Goal: Task Accomplishment & Management: Manage account settings

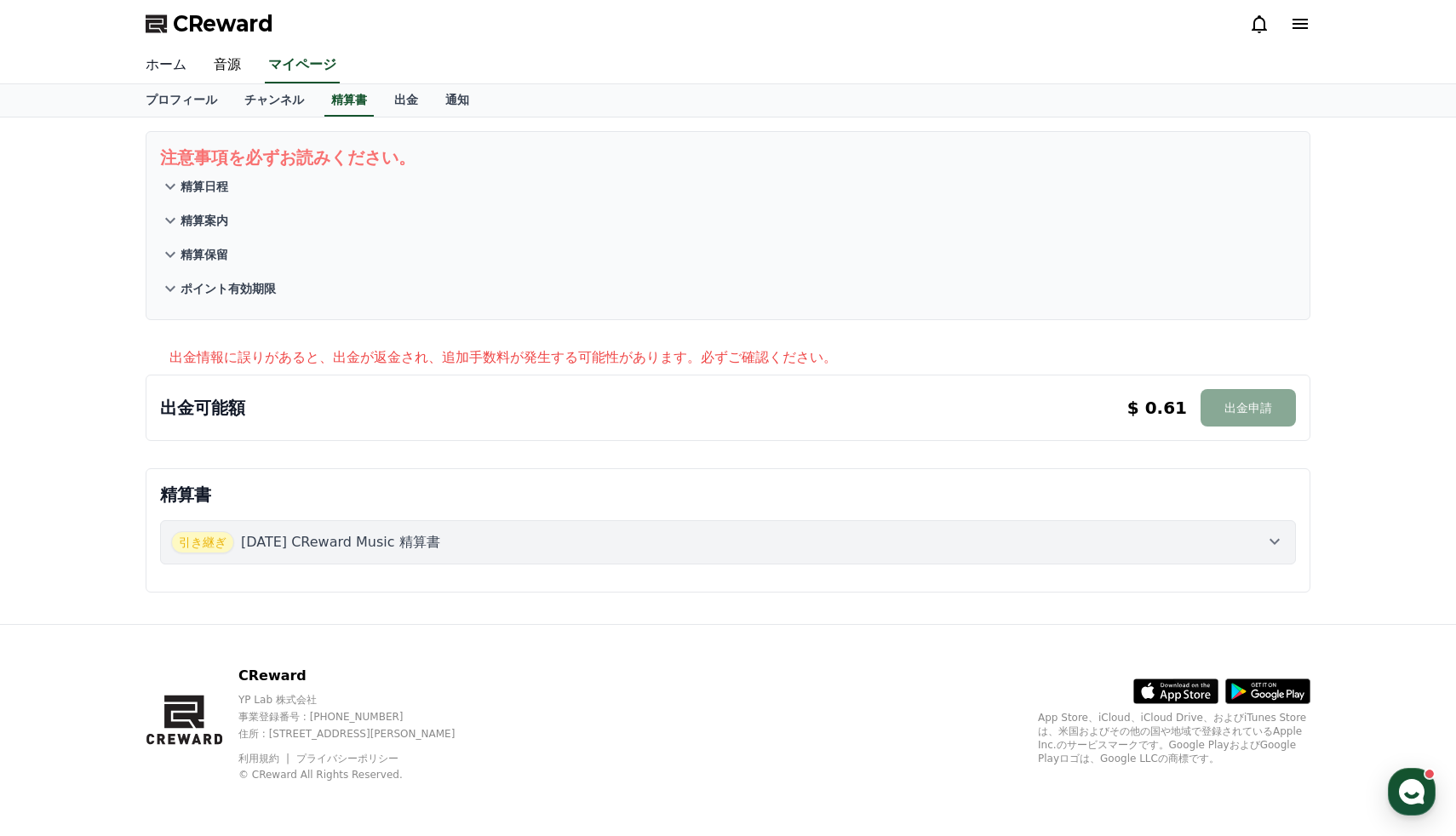
click at [170, 68] on link "ホーム" at bounding box center [166, 66] width 68 height 36
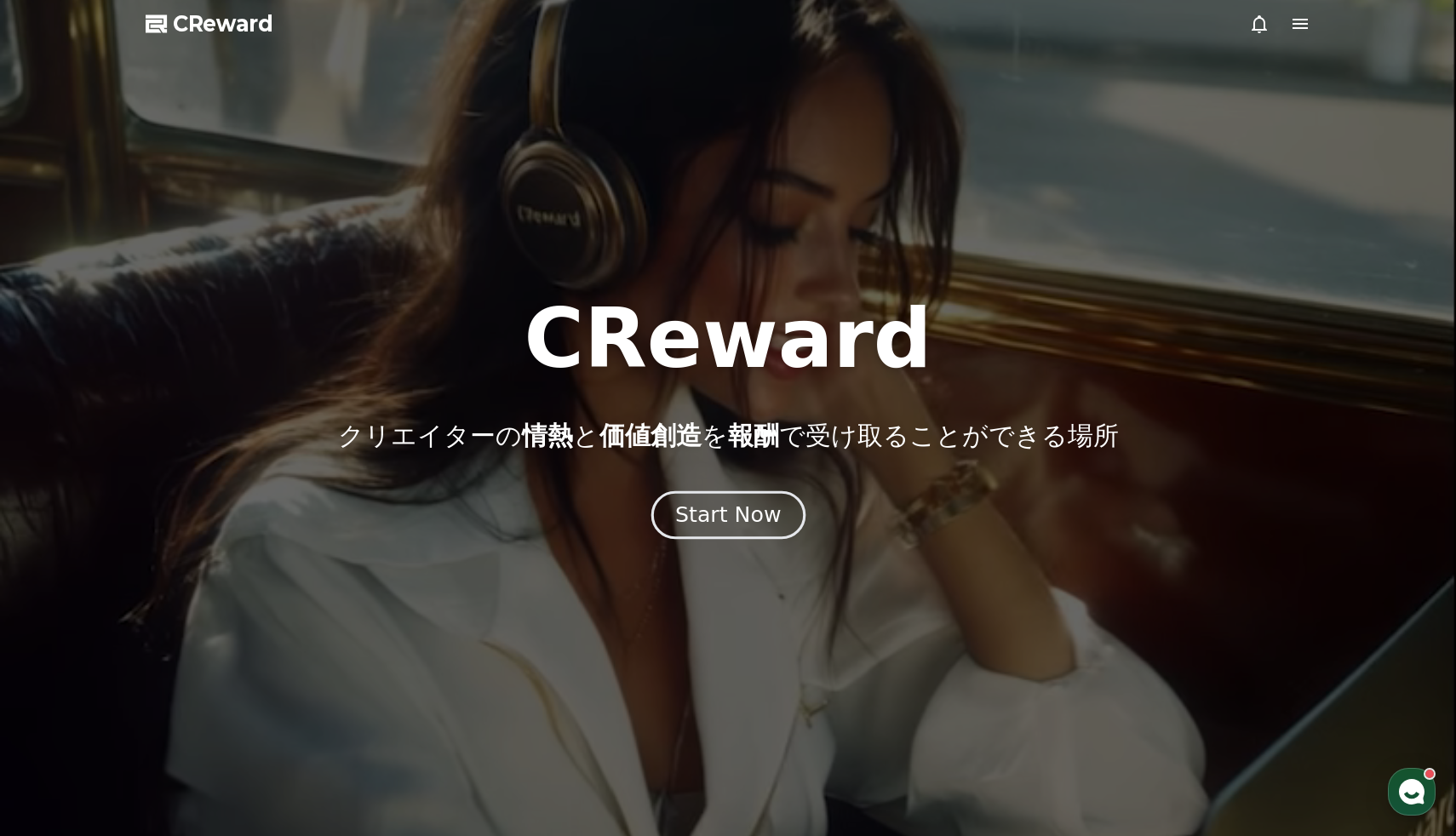
click at [715, 515] on div "Start Now" at bounding box center [728, 515] width 106 height 29
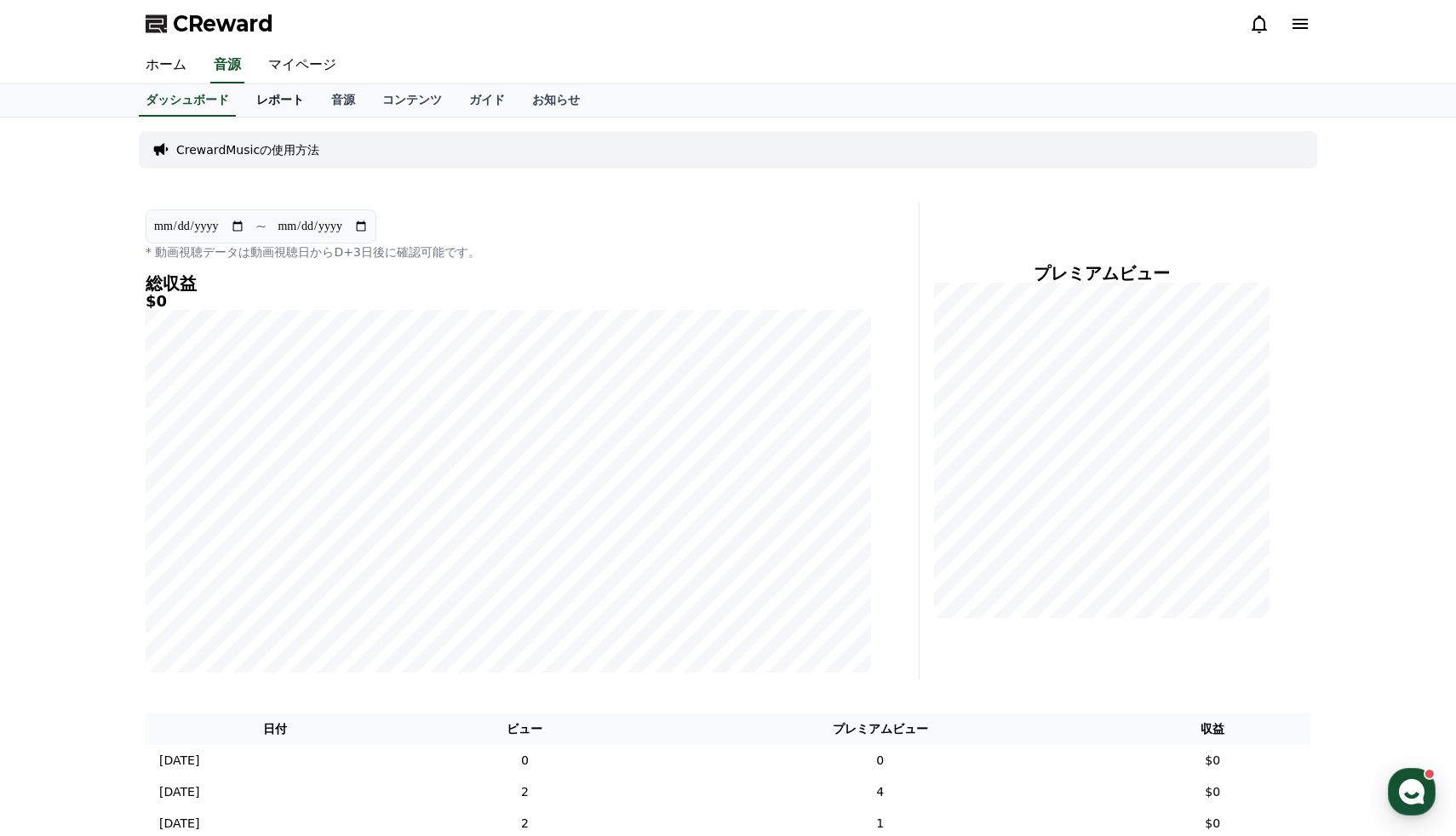
click at [279, 98] on link "レポート" at bounding box center [280, 101] width 75 height 32
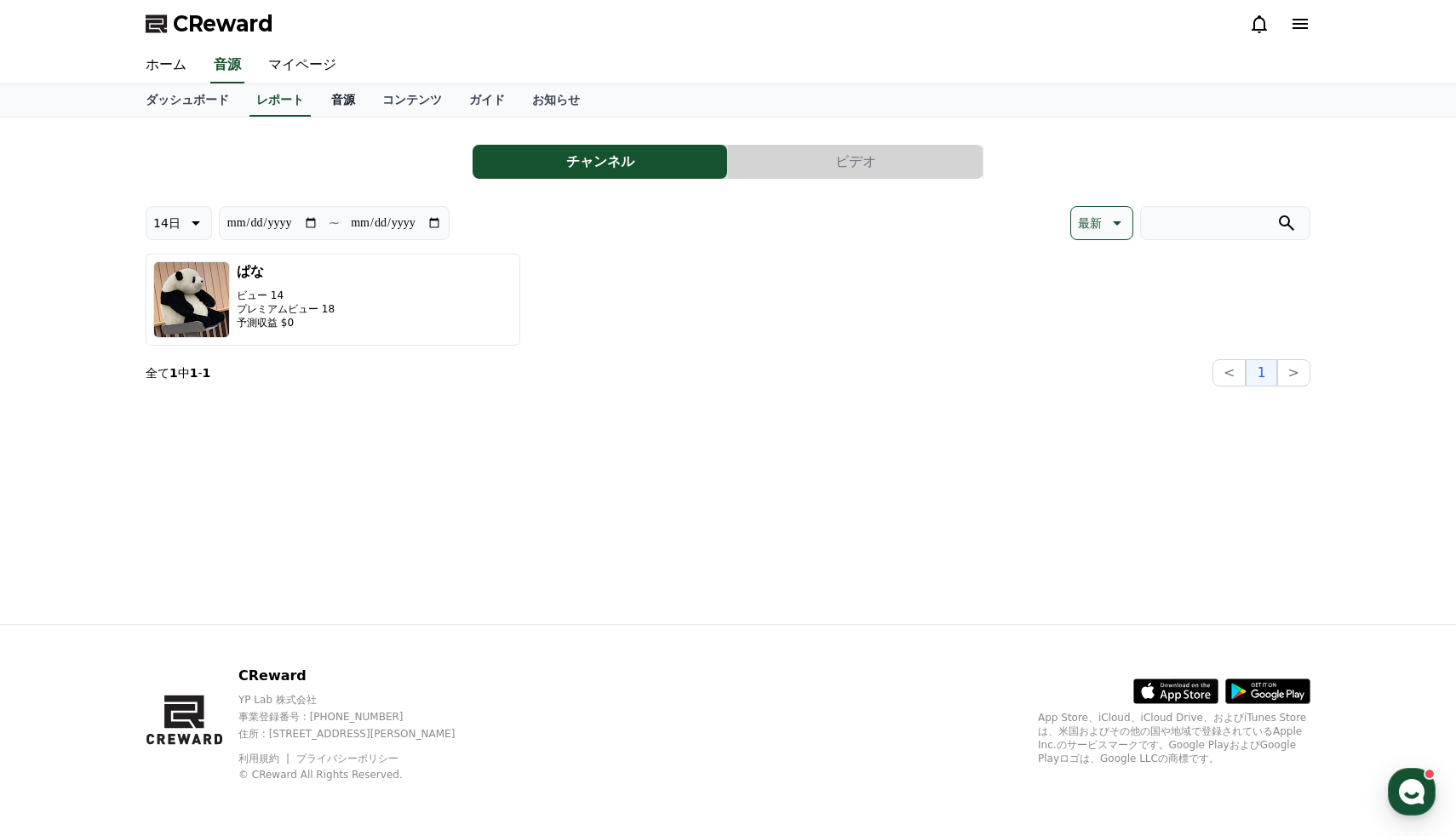
click at [346, 93] on link "音源" at bounding box center [343, 101] width 51 height 32
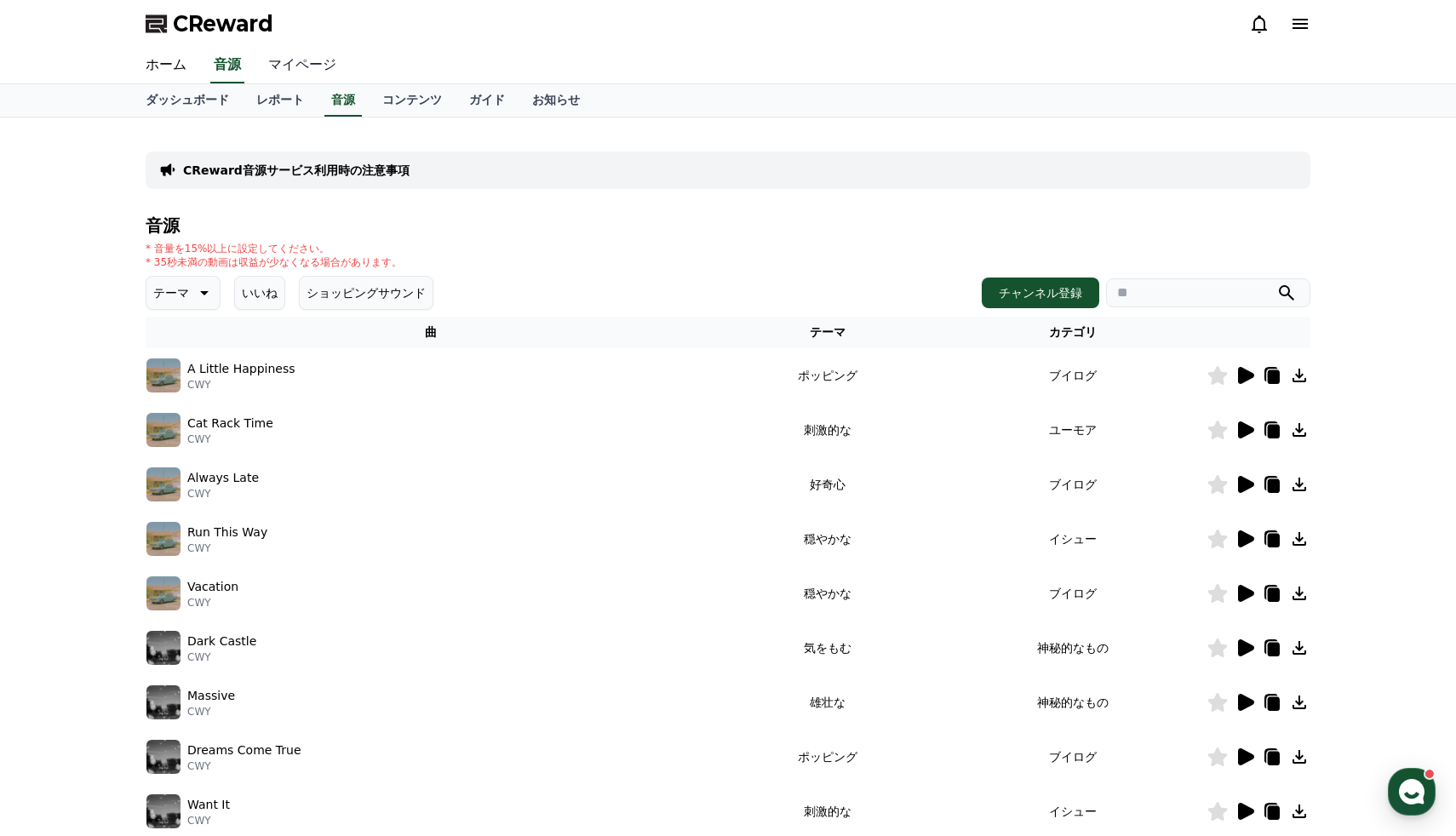
click at [296, 56] on link "マイページ" at bounding box center [302, 66] width 96 height 36
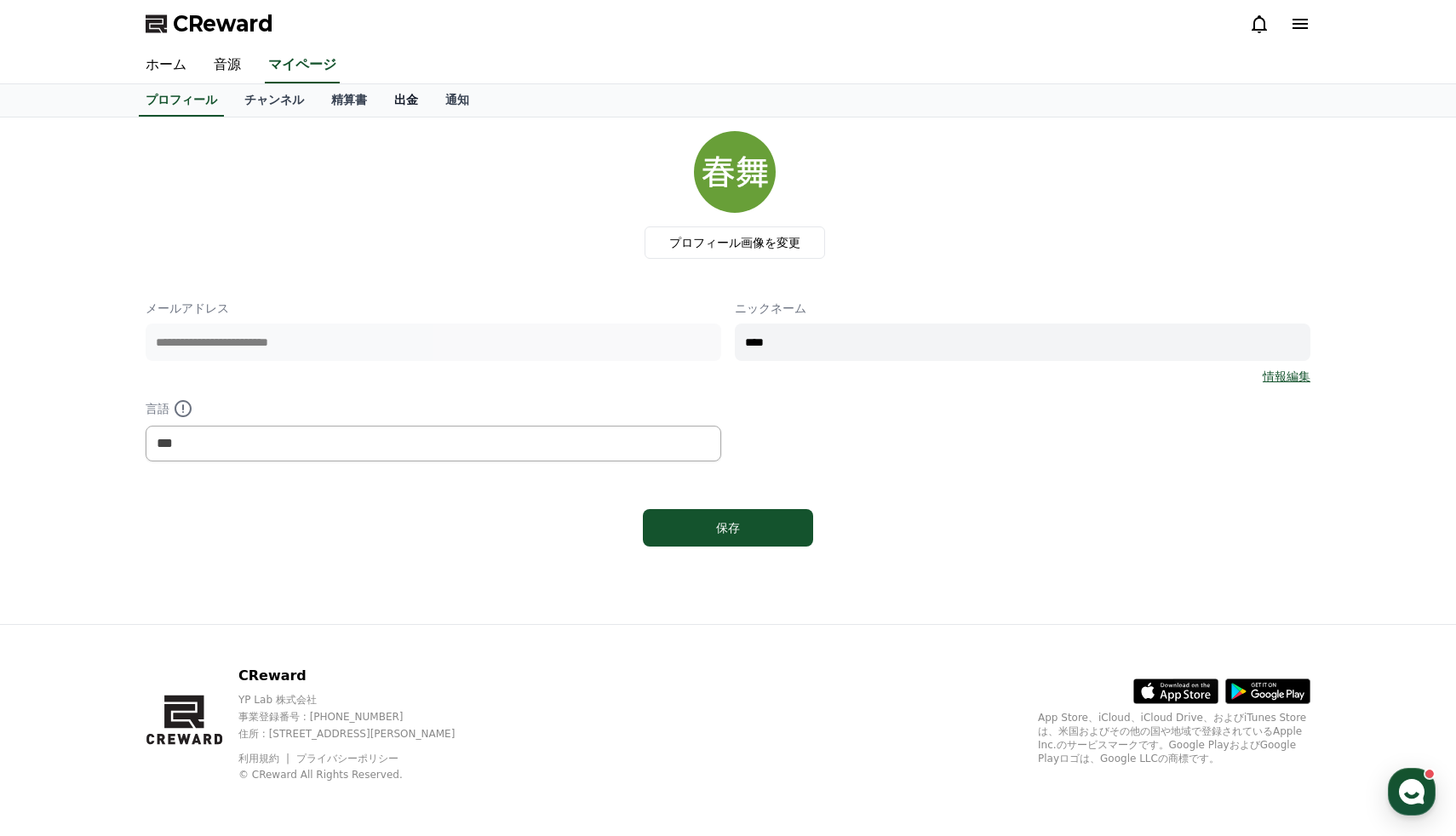
click at [412, 85] on link "出金" at bounding box center [406, 101] width 51 height 32
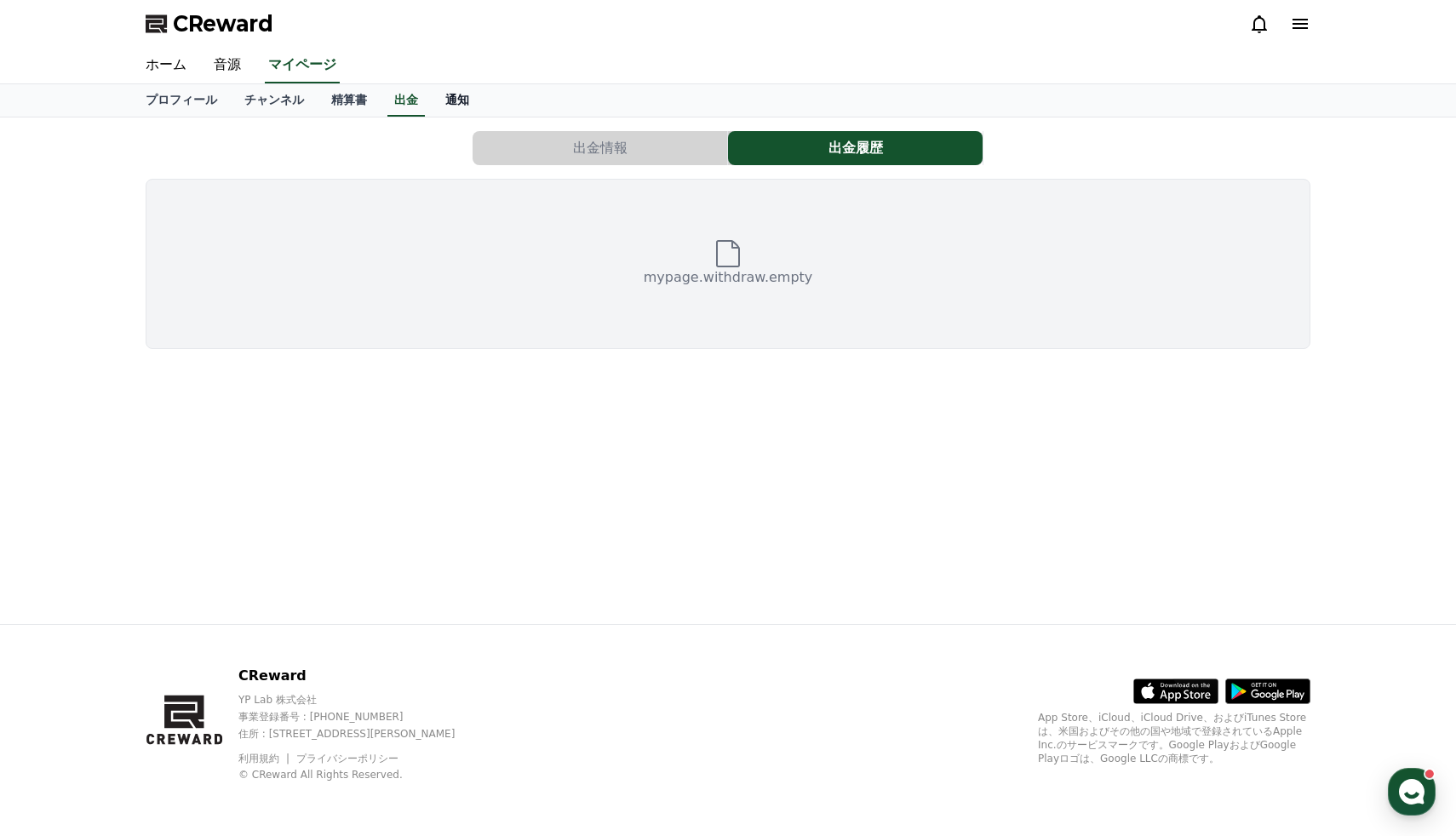
click at [453, 97] on link "通知" at bounding box center [457, 101] width 51 height 32
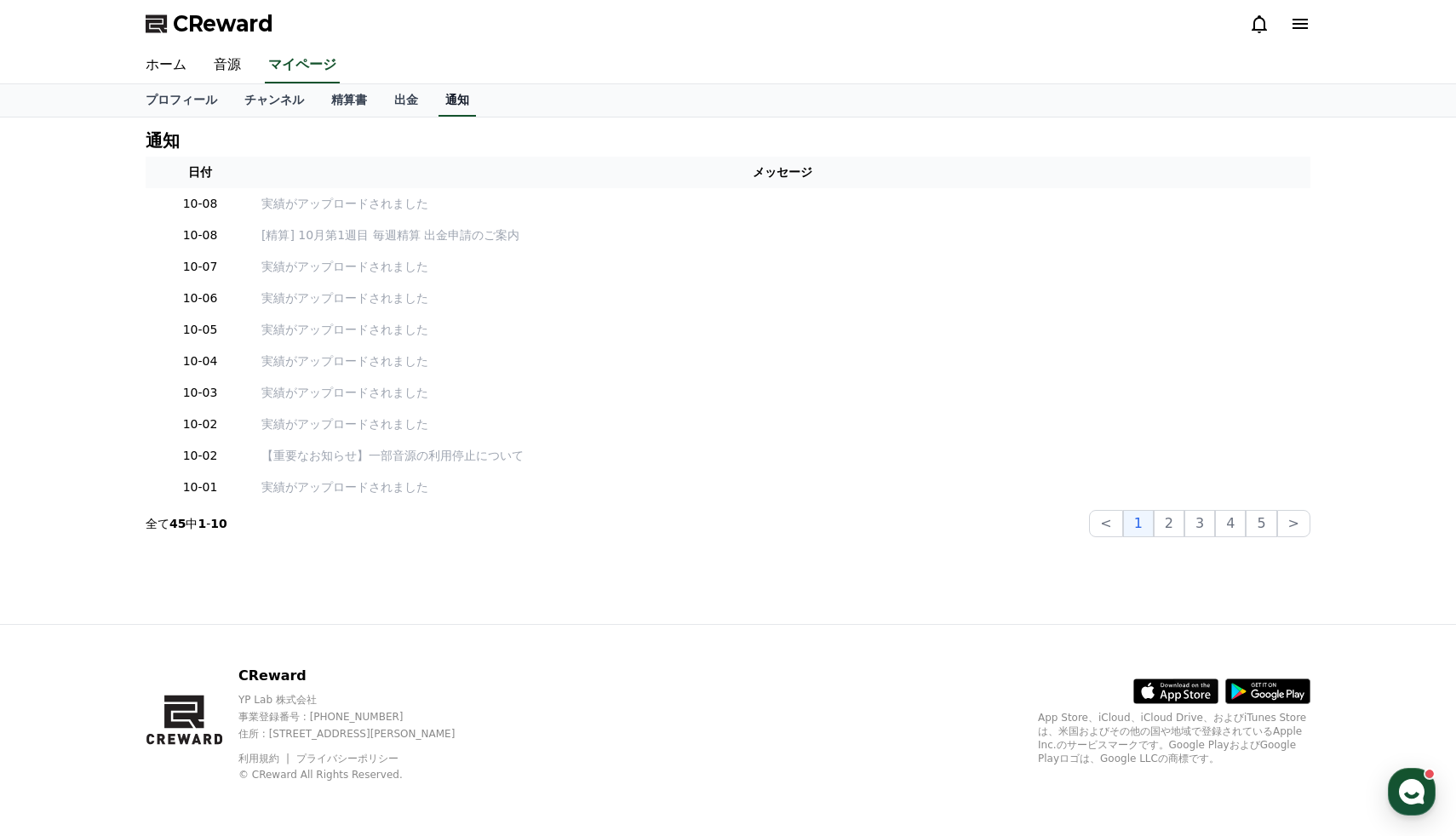
click at [453, 97] on link "通知" at bounding box center [457, 101] width 38 height 32
click at [397, 97] on link "出金" at bounding box center [406, 101] width 51 height 32
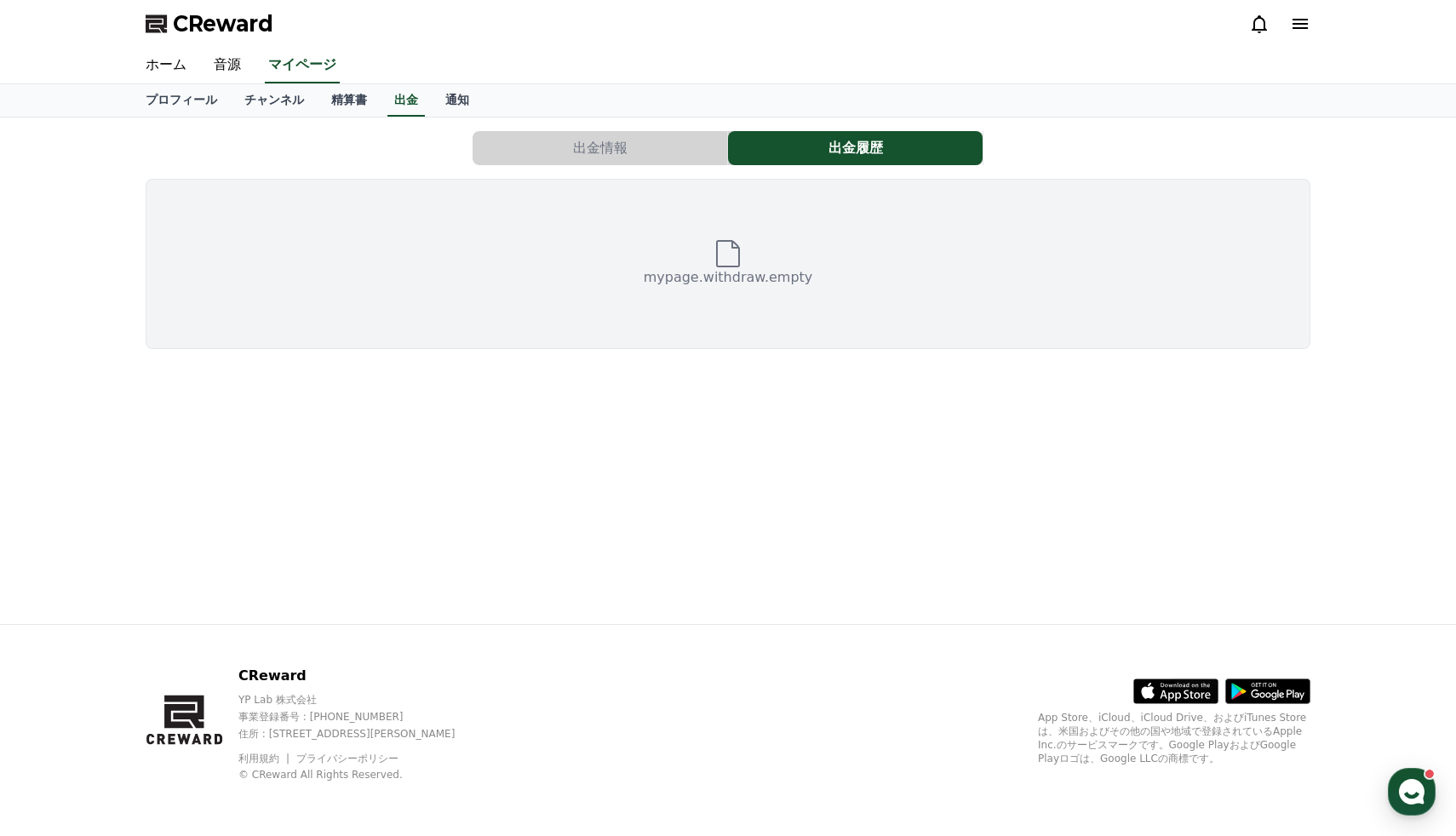
click at [537, 156] on button "出金情報" at bounding box center [600, 148] width 255 height 34
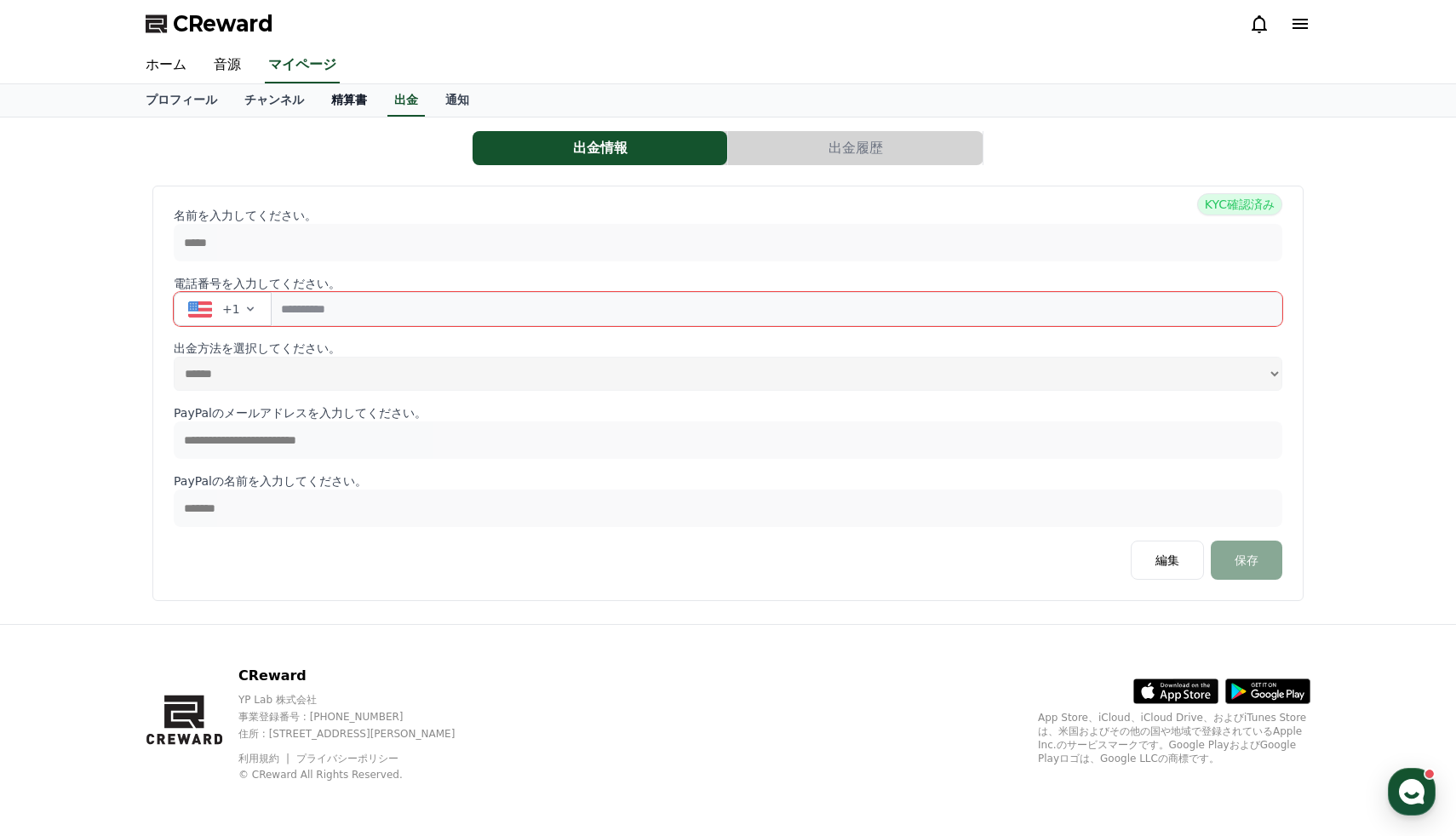
click at [341, 92] on link "精算書" at bounding box center [349, 101] width 63 height 32
